Goal: Information Seeking & Learning: Learn about a topic

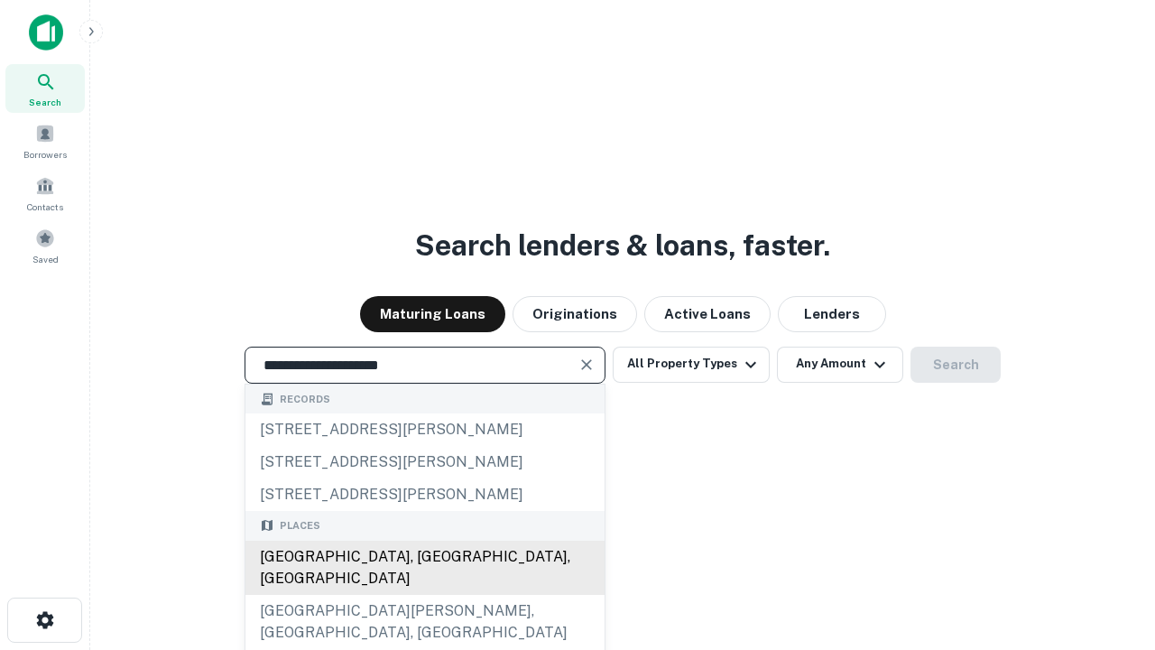
click at [424, 595] on div "Santa Monica, CA, USA" at bounding box center [424, 567] width 359 height 54
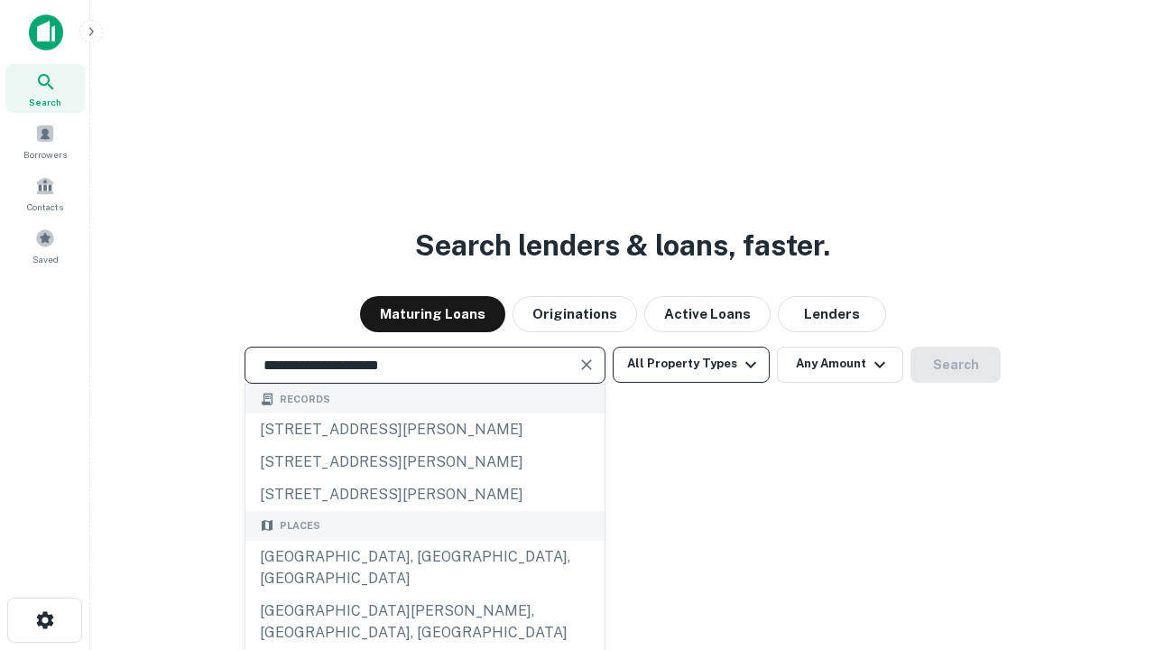
type input "**********"
click at [691, 364] on button "All Property Types" at bounding box center [691, 364] width 157 height 36
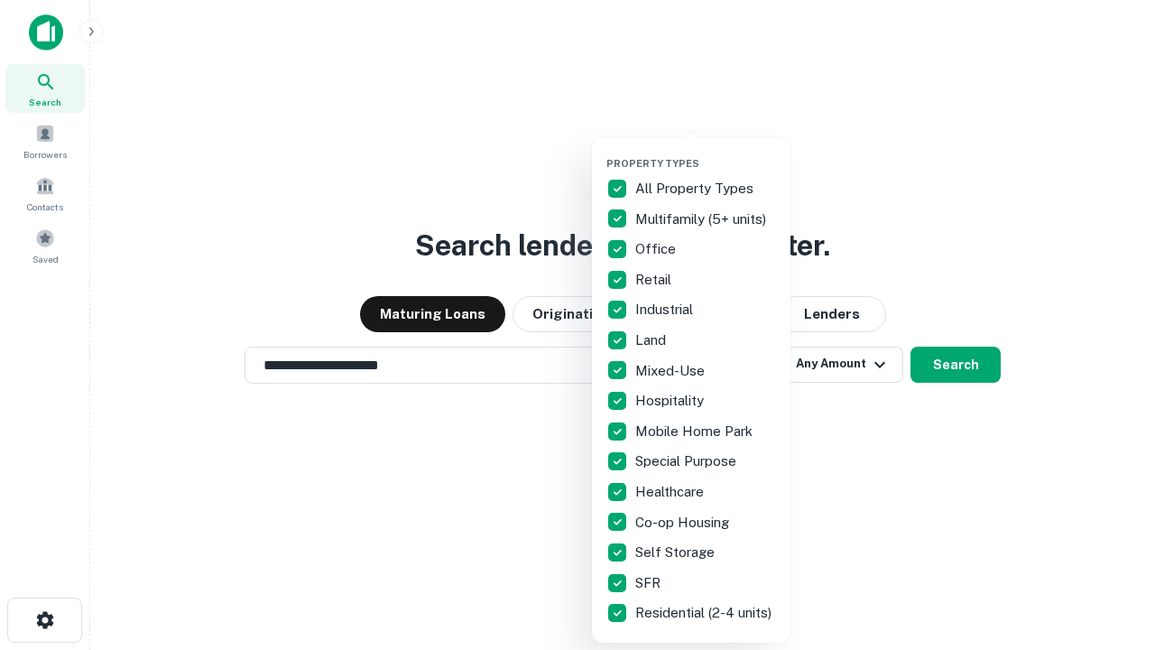
click at [706, 152] on button "button" at bounding box center [705, 152] width 198 height 1
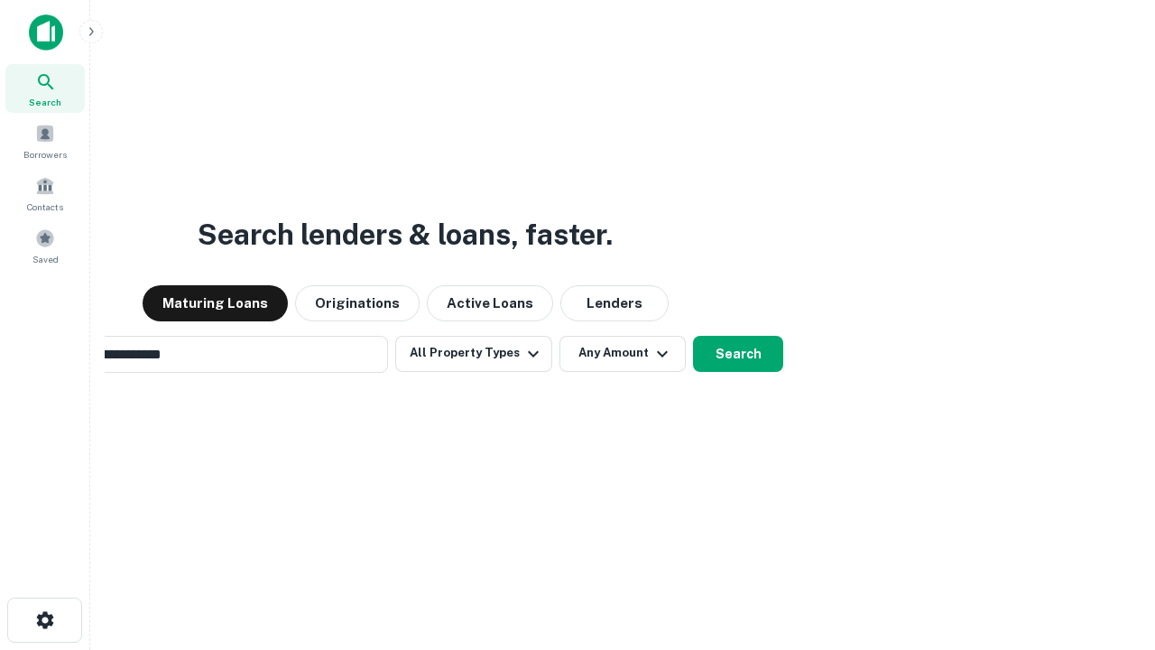
scroll to position [28, 0]
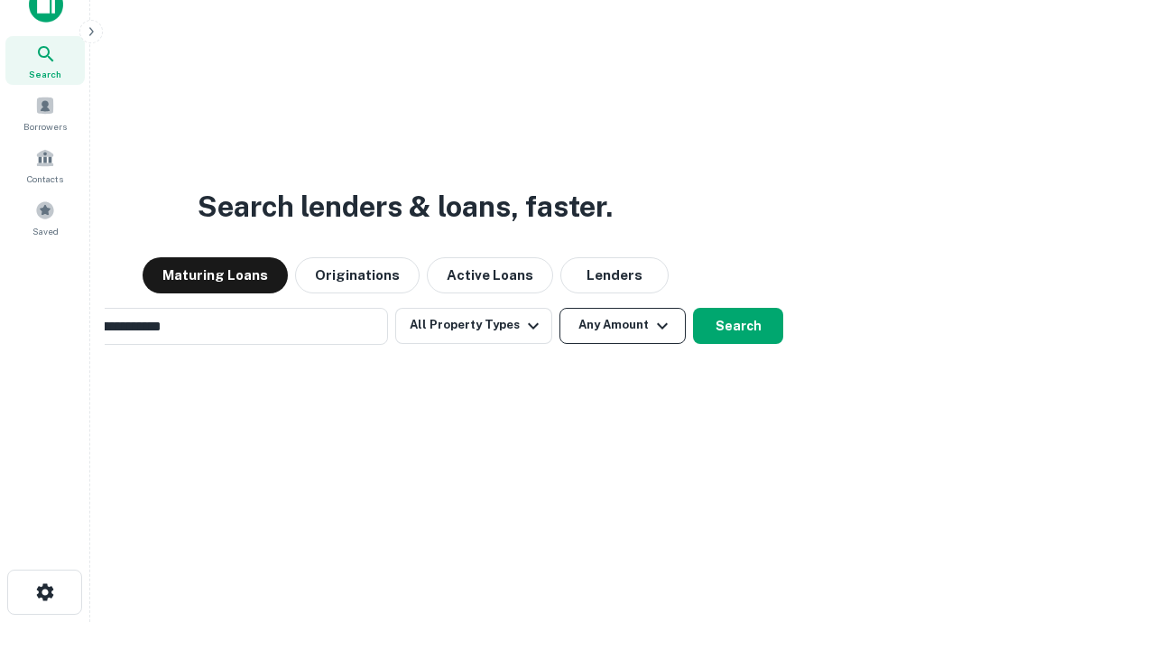
click at [559, 308] on button "Any Amount" at bounding box center [622, 326] width 126 height 36
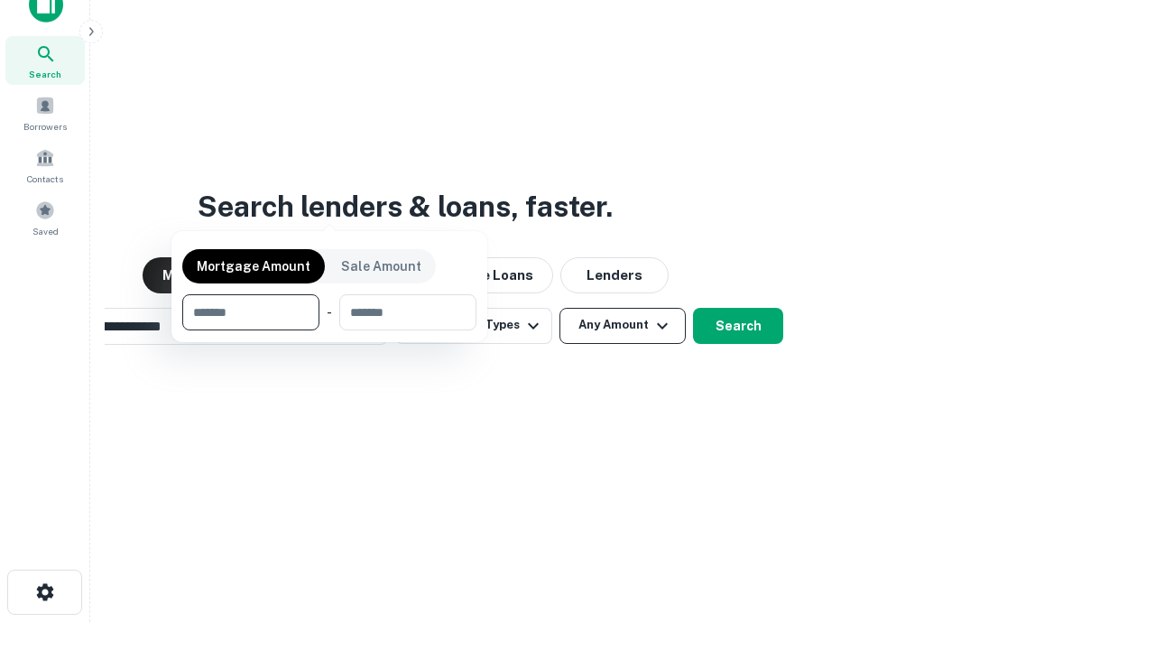
scroll to position [29, 0]
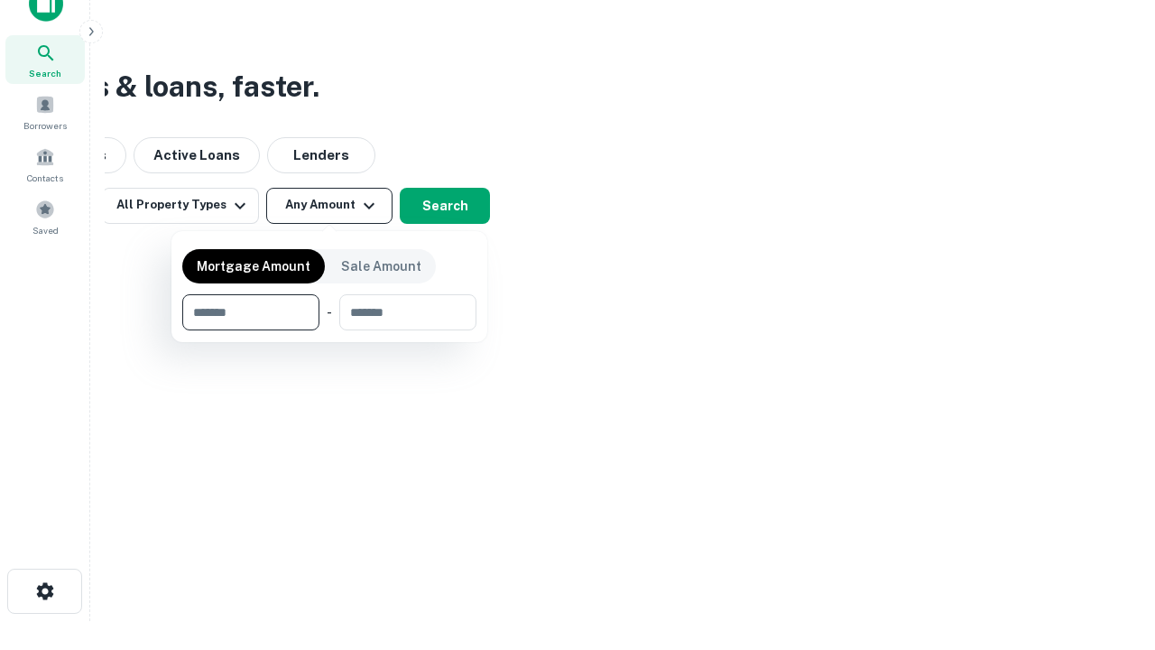
type input "*******"
click at [329, 330] on button "button" at bounding box center [329, 330] width 294 height 1
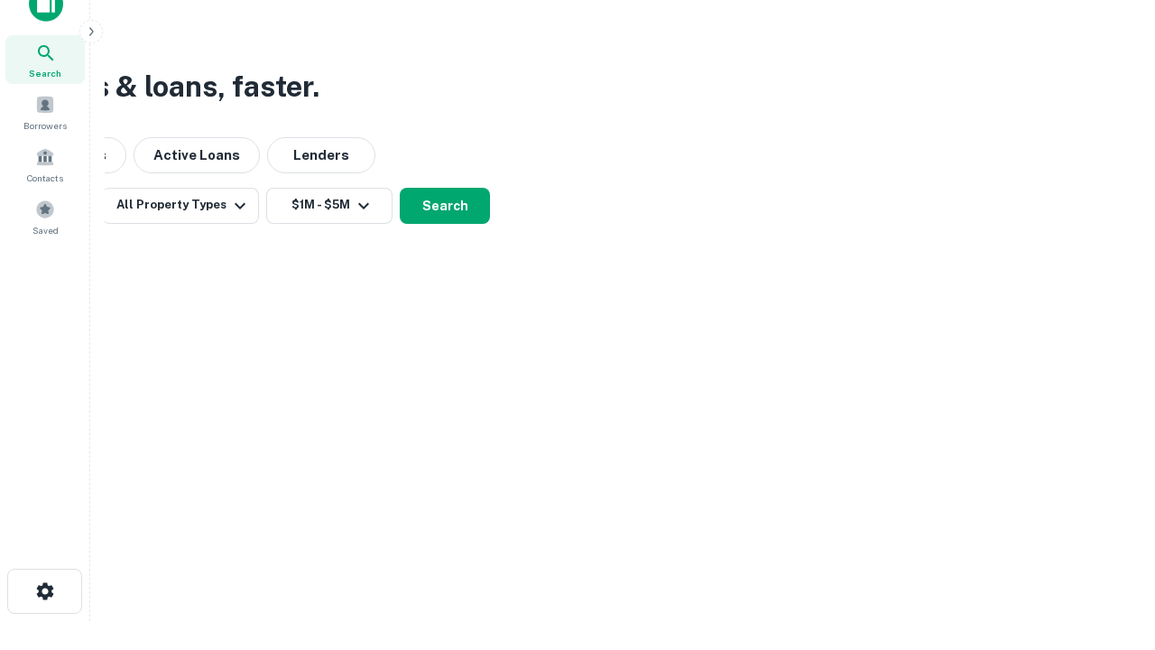
scroll to position [11, 333]
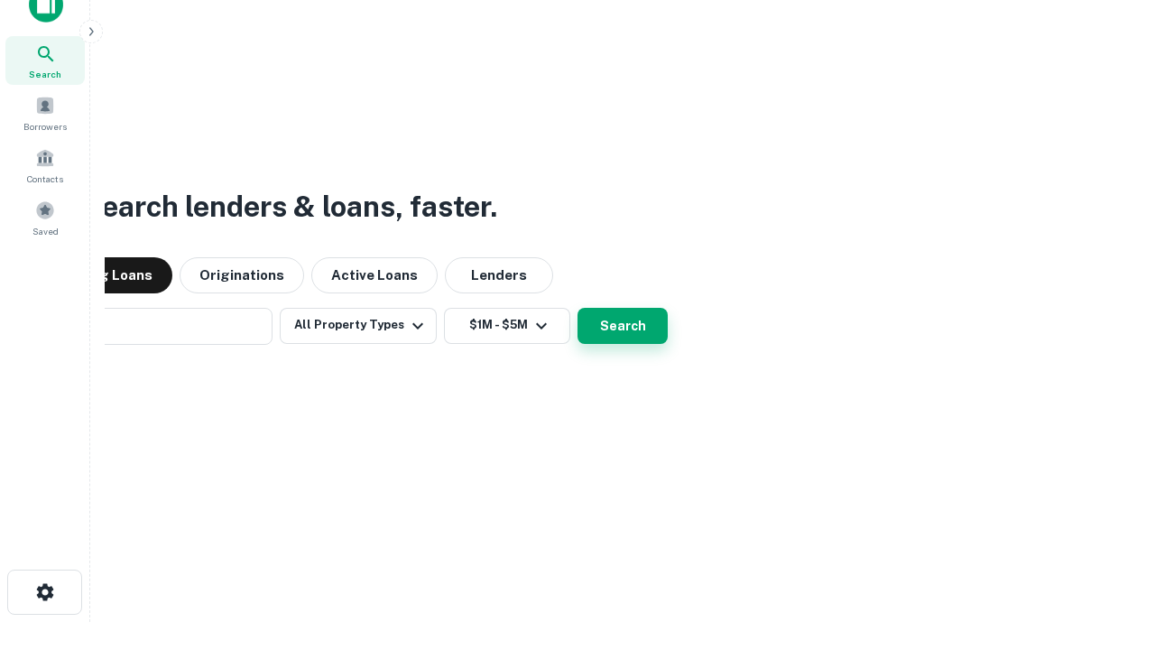
click at [577, 308] on button "Search" at bounding box center [622, 326] width 90 height 36
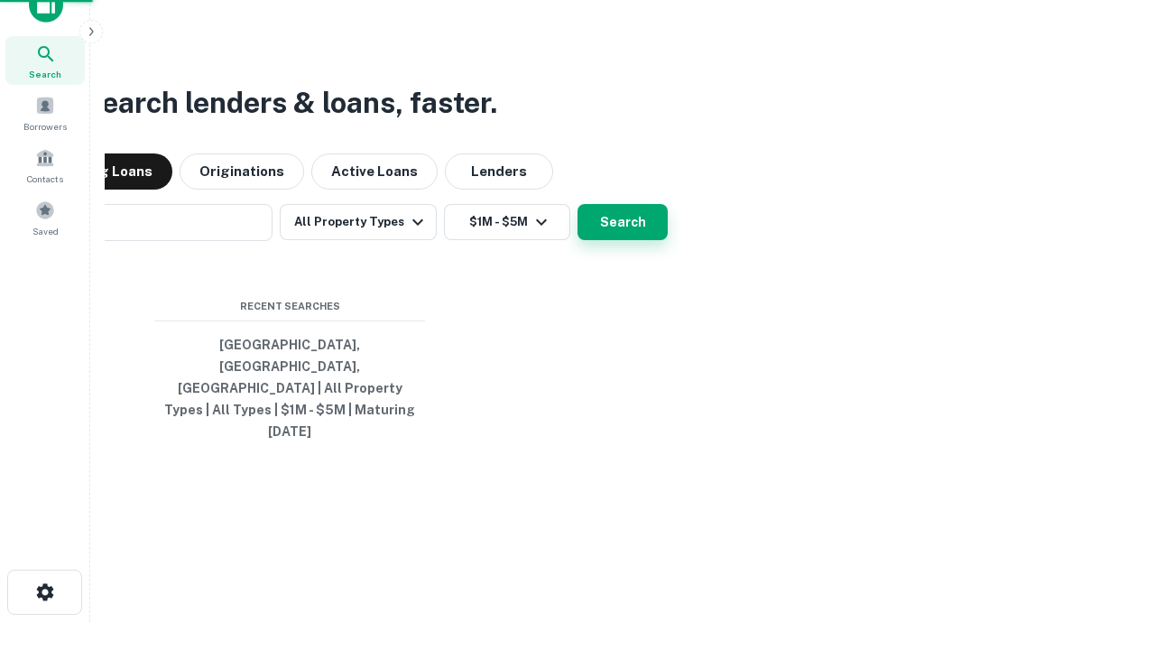
scroll to position [48, 511]
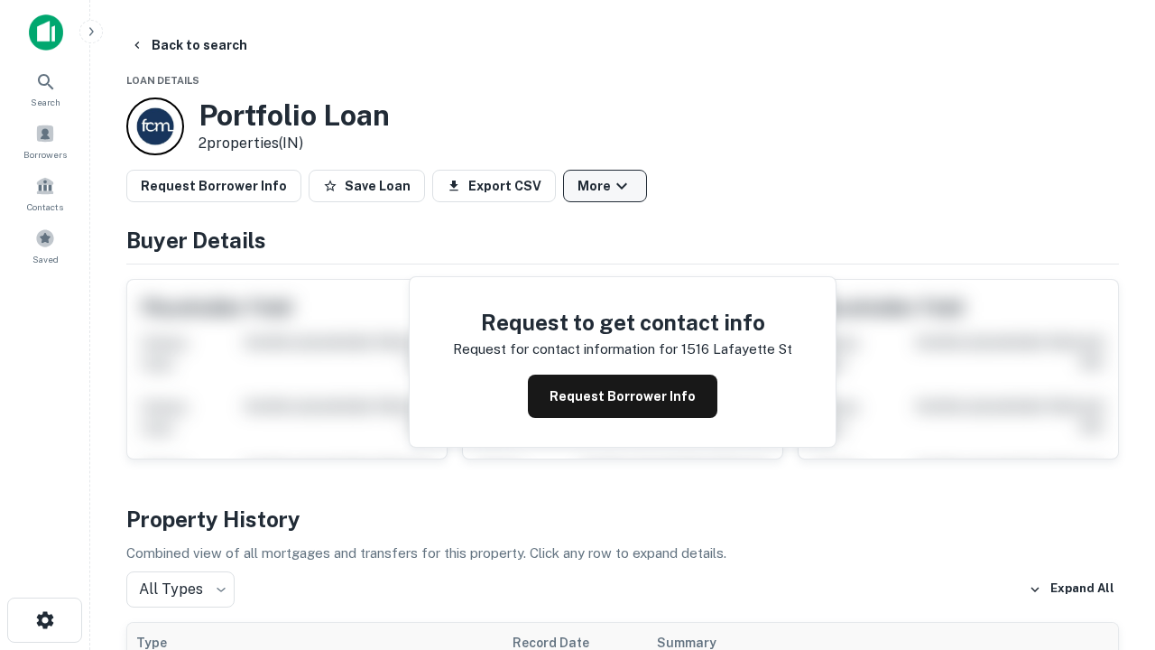
click at [604, 186] on button "More" at bounding box center [605, 186] width 84 height 32
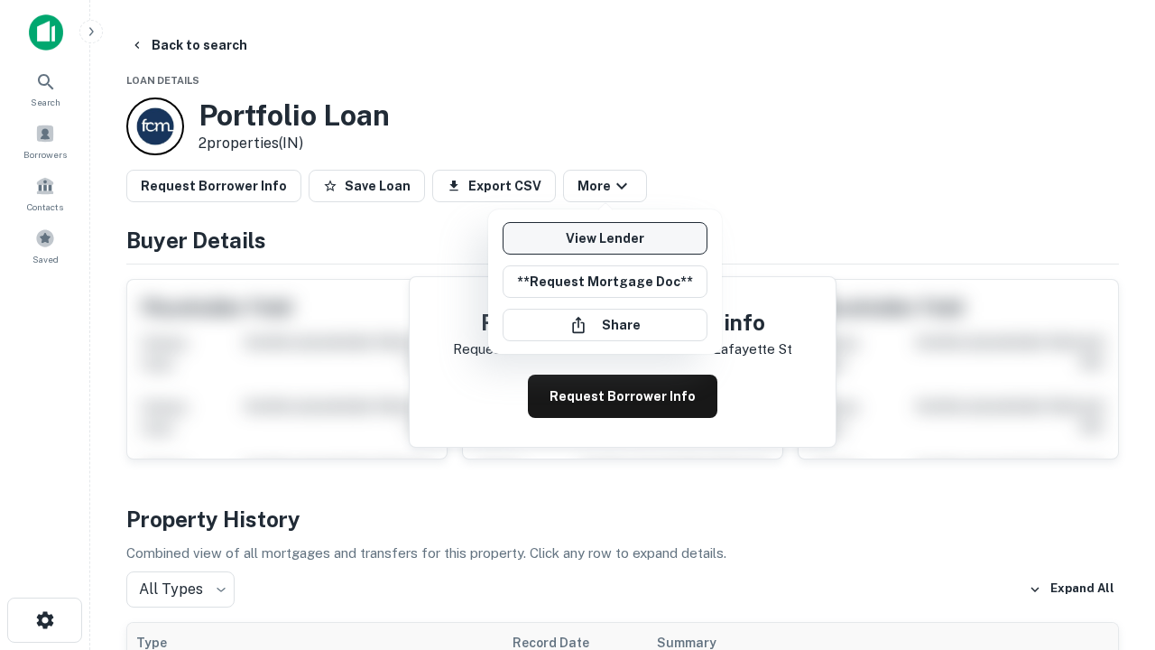
click at [604, 238] on link "View Lender" at bounding box center [605, 238] width 205 height 32
